Goal: Navigation & Orientation: Find specific page/section

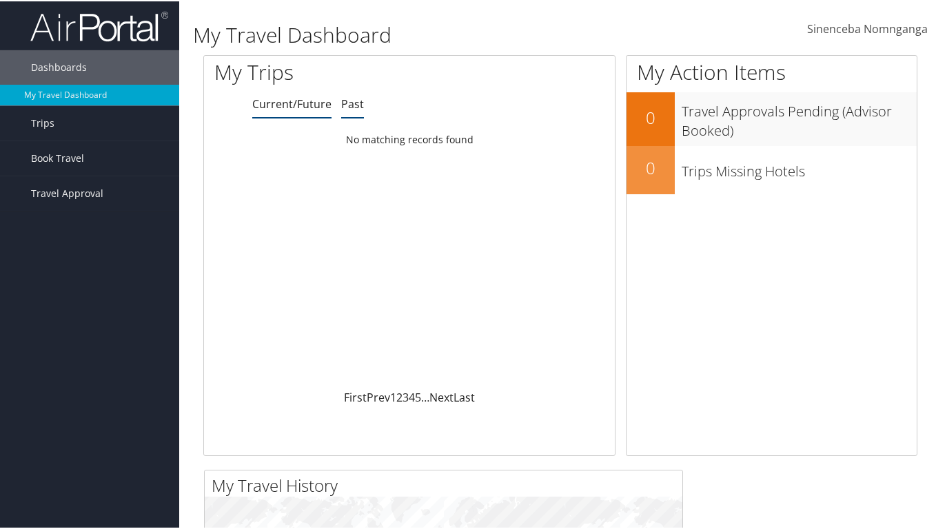
click at [342, 97] on link "Past" at bounding box center [352, 102] width 23 height 15
click at [278, 97] on link "Current/Future" at bounding box center [291, 102] width 79 height 15
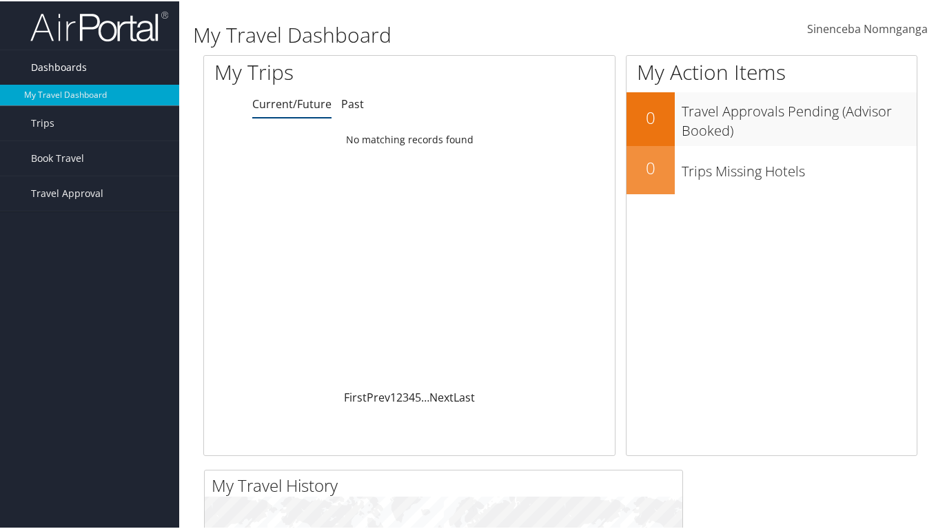
click at [54, 68] on span "Dashboards" at bounding box center [59, 66] width 56 height 34
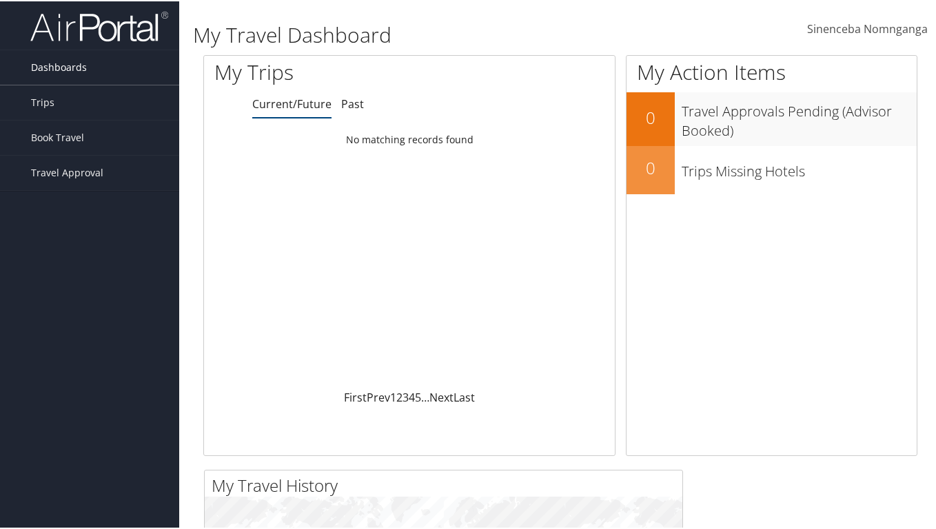
click at [52, 67] on span "Dashboards" at bounding box center [59, 66] width 56 height 34
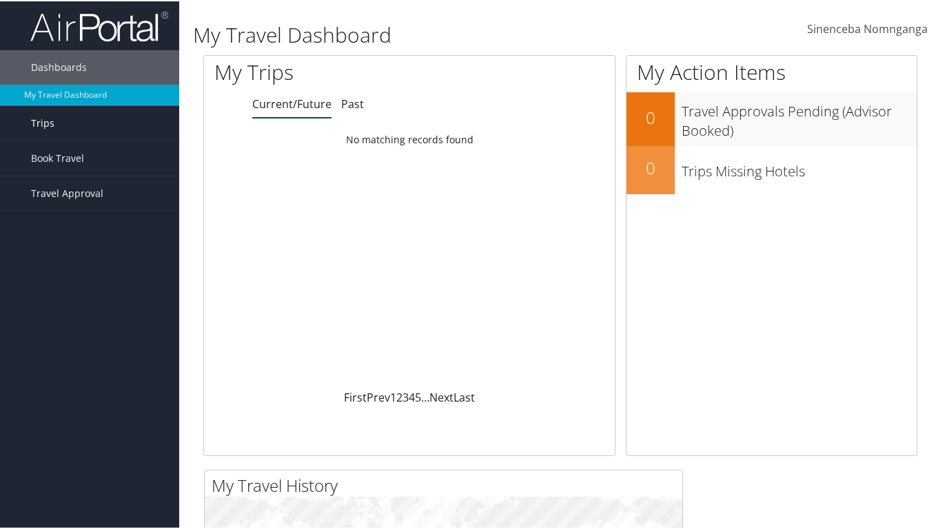
click at [64, 125] on link "Trips" at bounding box center [89, 122] width 179 height 34
click at [54, 219] on span "Book Travel" at bounding box center [57, 219] width 53 height 34
click at [54, 320] on span "Travel Approval" at bounding box center [67, 316] width 72 height 34
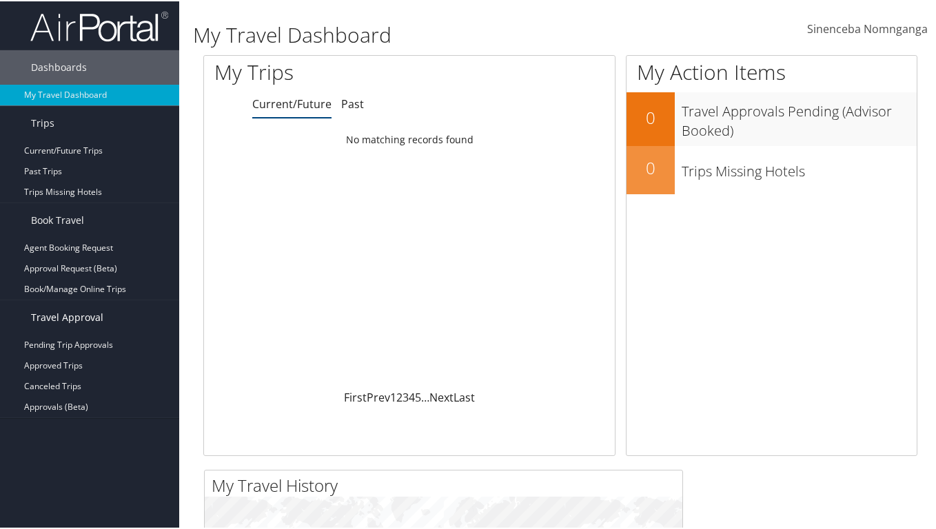
click at [83, 314] on span "Travel Approval" at bounding box center [67, 316] width 72 height 34
click at [74, 221] on span "Book Travel" at bounding box center [57, 219] width 53 height 34
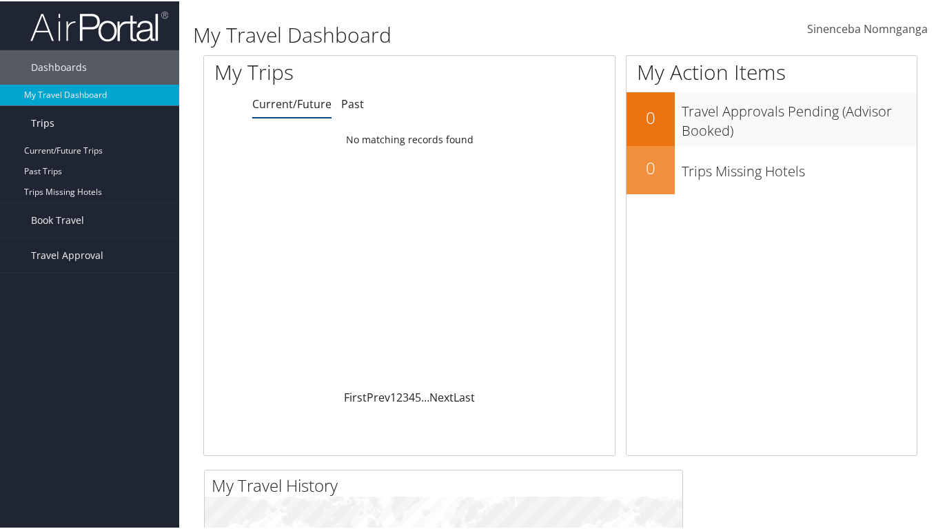
click at [66, 121] on link "Trips" at bounding box center [89, 122] width 179 height 34
